Goal: Obtain resource: Download file/media

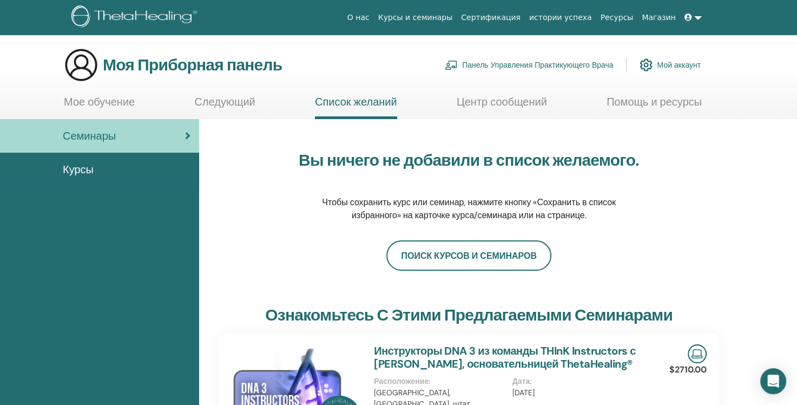
click at [108, 169] on div "Курсы" at bounding box center [100, 169] width 182 height 16
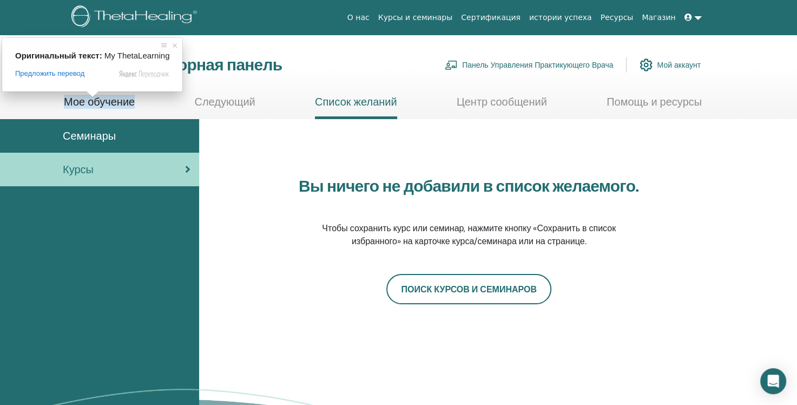
click at [92, 103] on ya-tr-span "Мое обучение" at bounding box center [99, 102] width 71 height 14
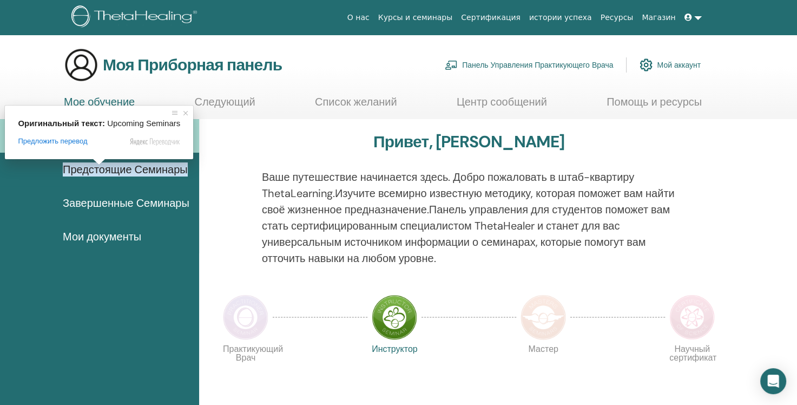
click at [111, 169] on ya-tr-span "Предстоящие Семинары" at bounding box center [125, 169] width 125 height 14
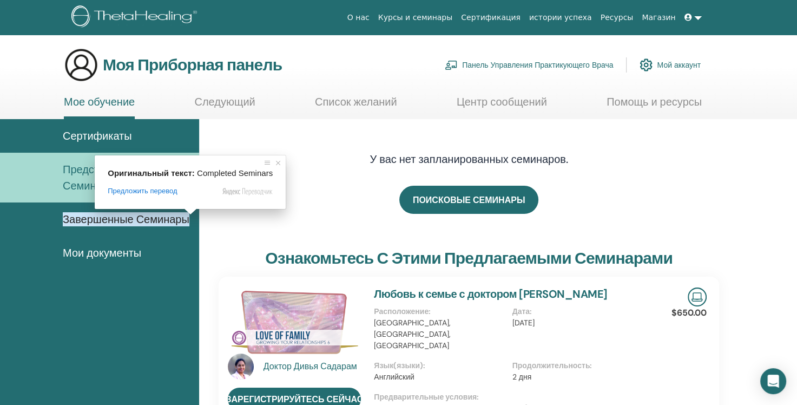
click at [126, 216] on ya-tr-span "Завершенные Семинары" at bounding box center [126, 219] width 127 height 14
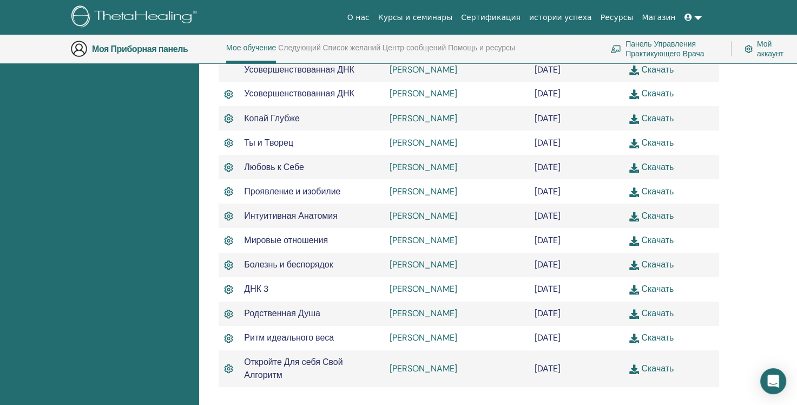
scroll to position [515, 0]
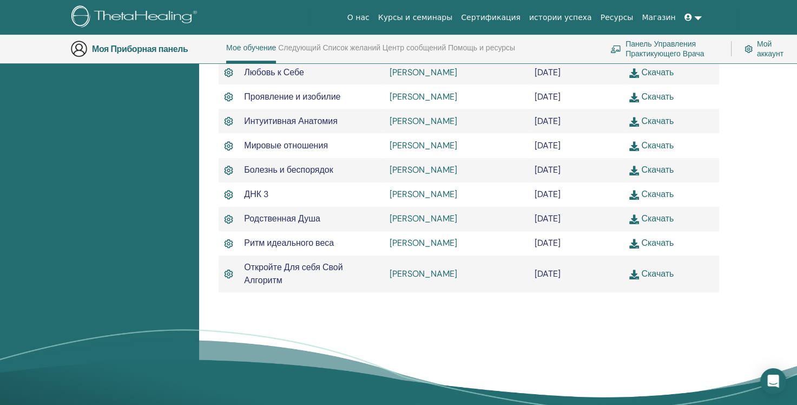
click at [659, 175] on link "Скачать" at bounding box center [651, 169] width 44 height 11
